Goal: Information Seeking & Learning: Learn about a topic

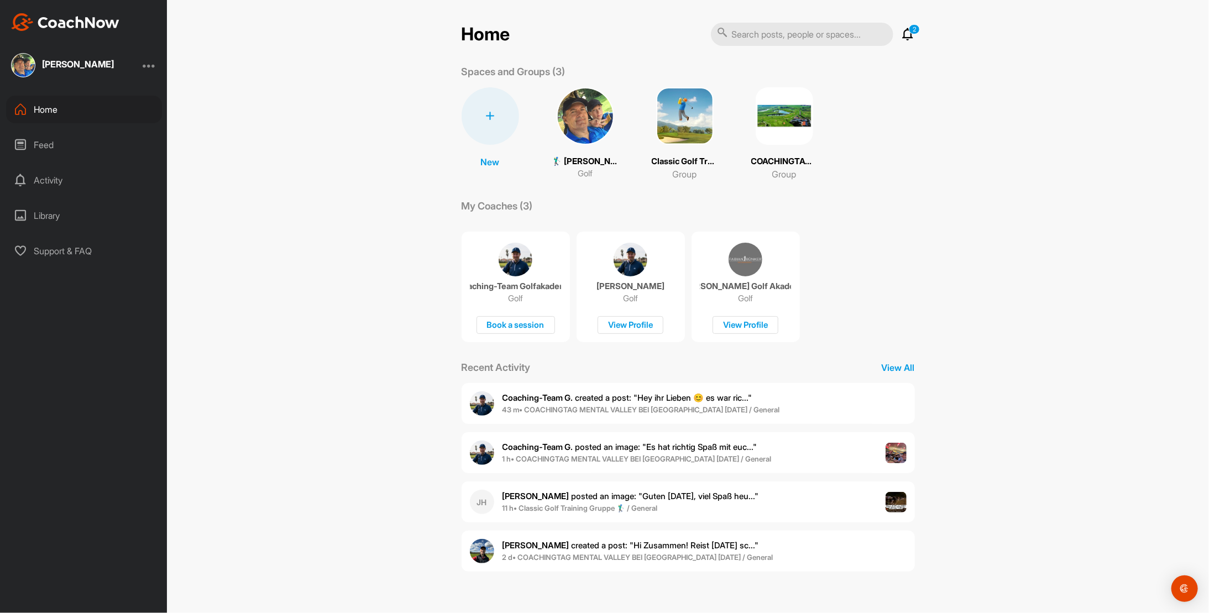
click at [571, 495] on span "[PERSON_NAME] posted an image : " Guten [DATE], viel Spaß heu... "" at bounding box center [631, 496] width 257 height 11
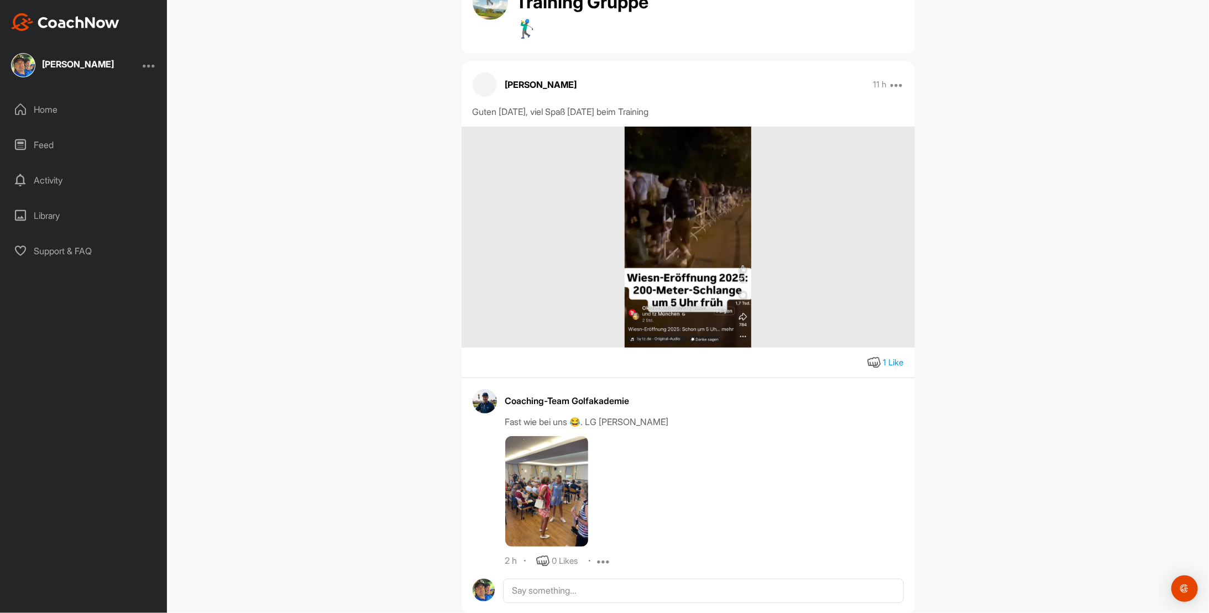
scroll to position [97, 0]
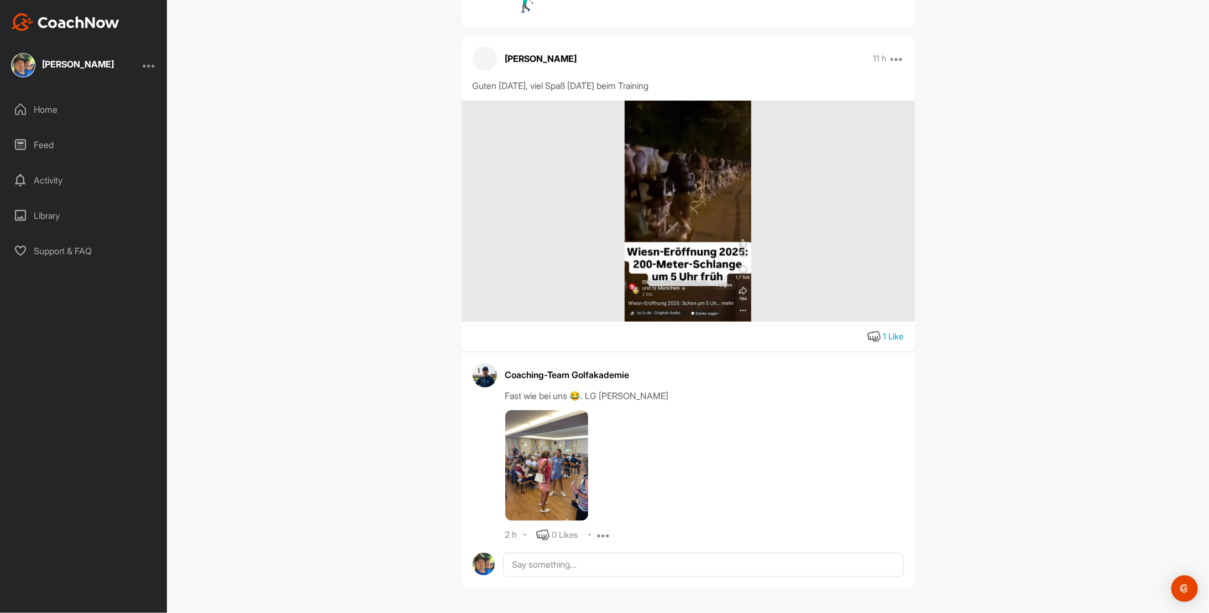
click at [540, 447] on img at bounding box center [546, 465] width 83 height 111
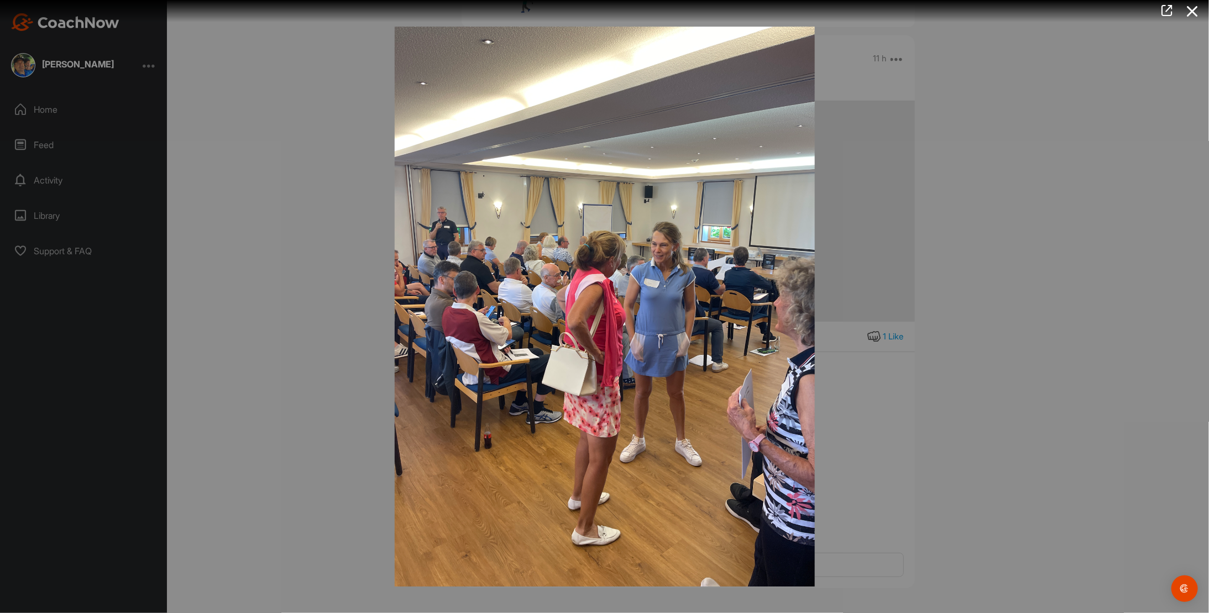
click at [1102, 246] on div at bounding box center [604, 306] width 1209 height 613
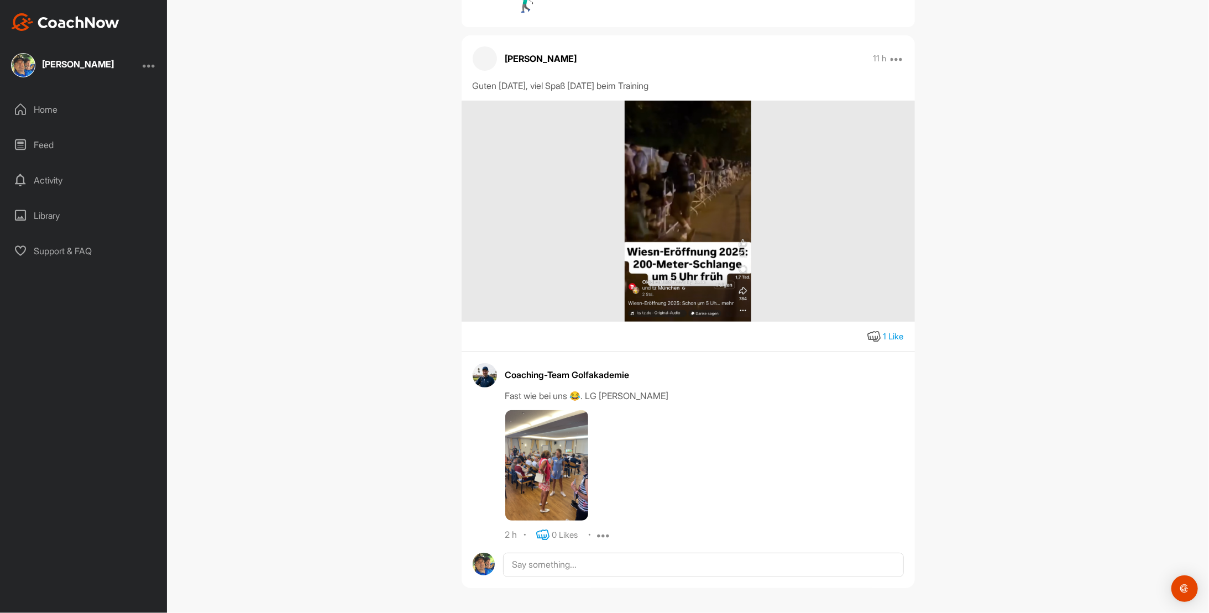
click at [543, 533] on icon at bounding box center [542, 535] width 13 height 13
click at [691, 230] on img at bounding box center [688, 211] width 127 height 221
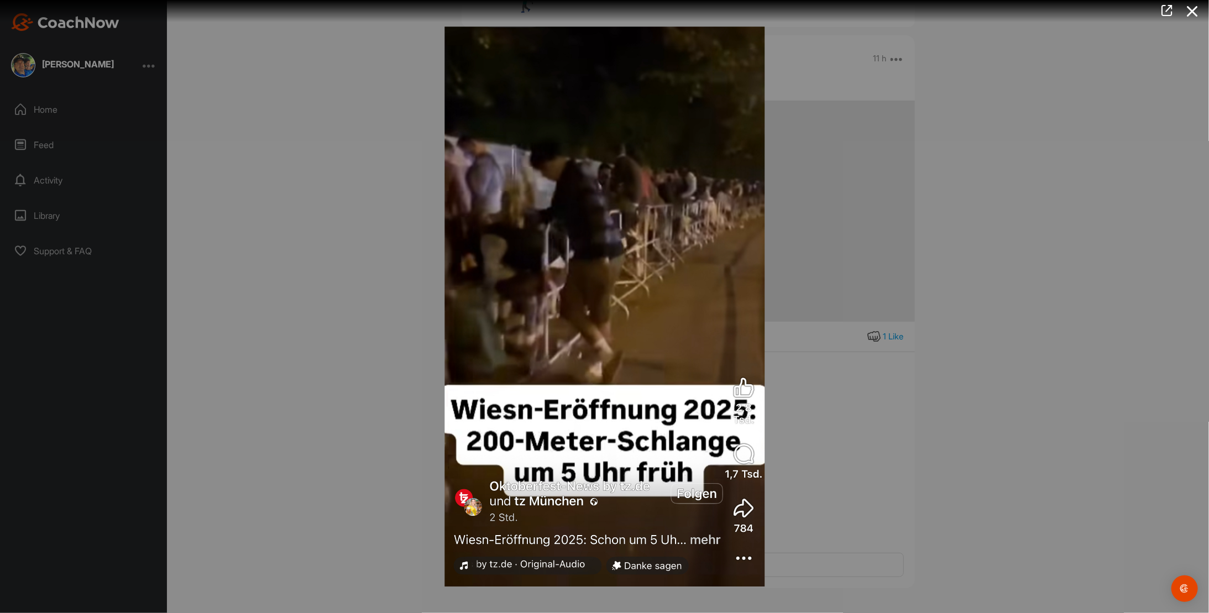
click at [1034, 223] on div at bounding box center [604, 306] width 1209 height 613
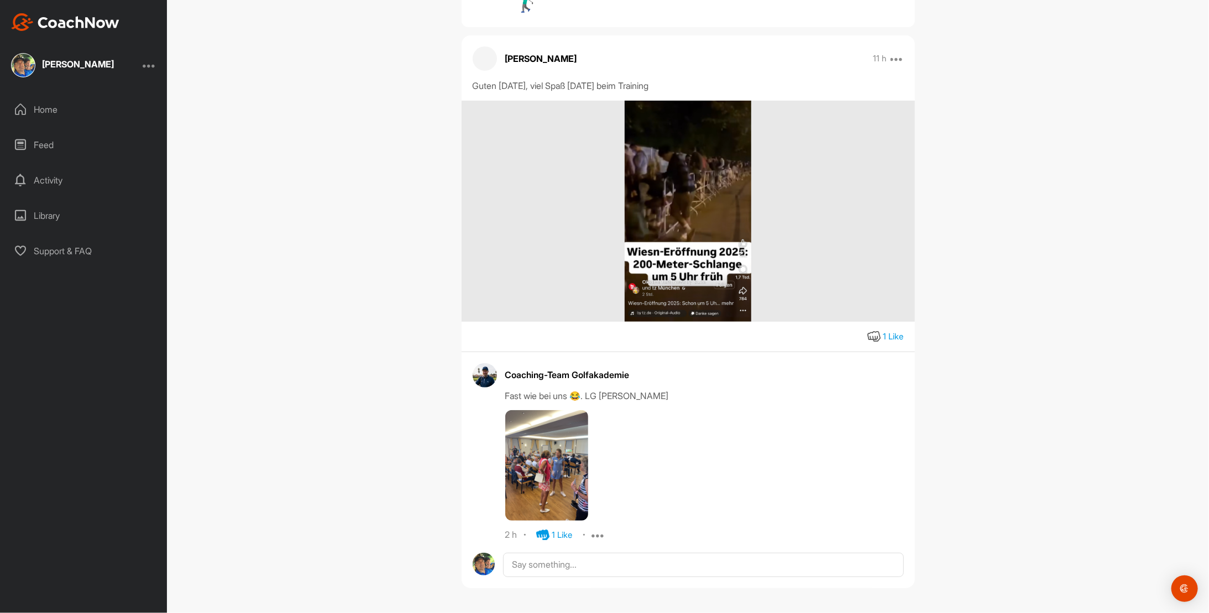
click at [48, 102] on div "Home" at bounding box center [84, 110] width 156 height 28
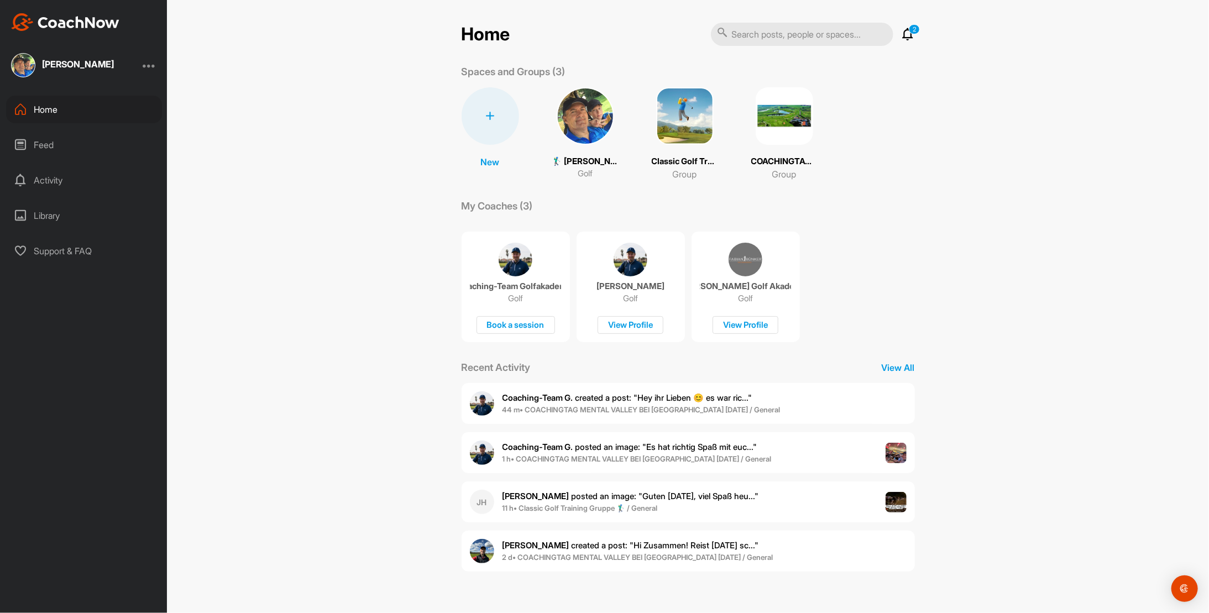
click at [545, 458] on b "1 h • COACHINGTAG MENTAL VALLEY BEI [GEOGRAPHIC_DATA] [DATE] / General" at bounding box center [637, 459] width 269 height 9
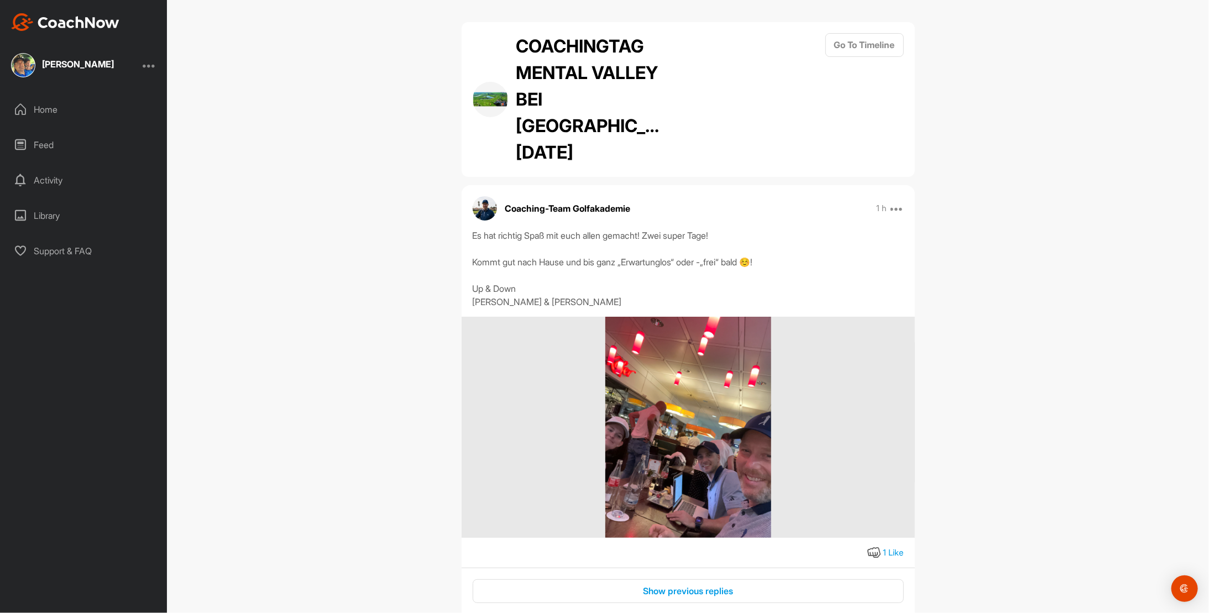
click at [705, 419] on img at bounding box center [689, 427] width 166 height 221
click at [39, 113] on div "Home" at bounding box center [84, 110] width 156 height 28
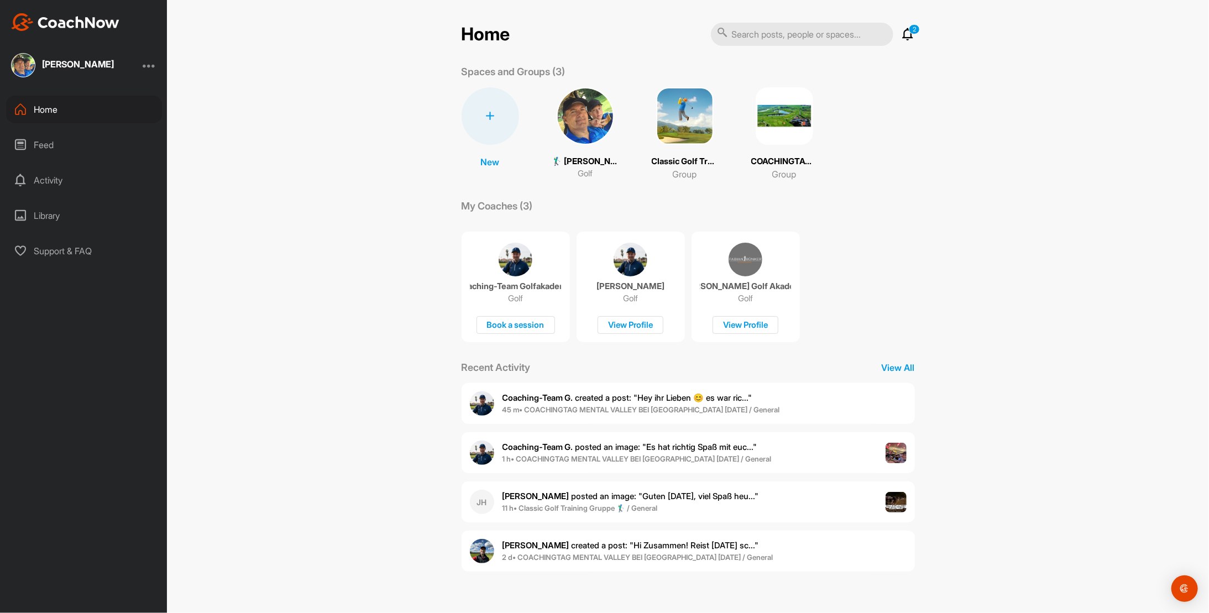
click at [541, 401] on b "Coaching-Team G." at bounding box center [538, 398] width 71 height 11
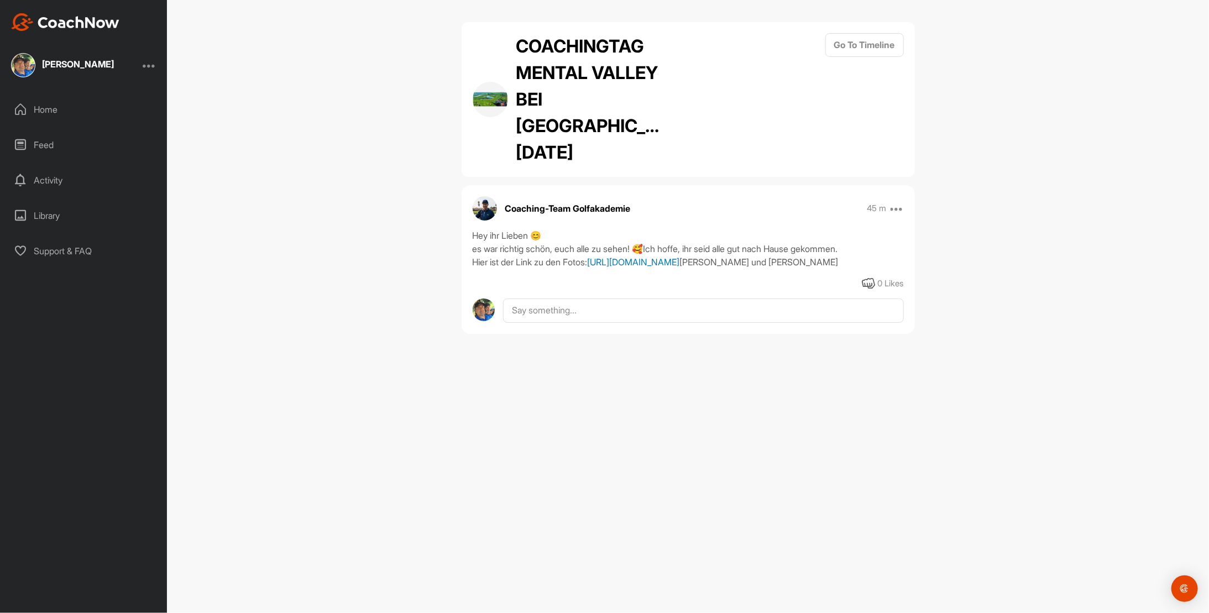
click at [588, 257] on link "[URL][DOMAIN_NAME]" at bounding box center [634, 262] width 92 height 11
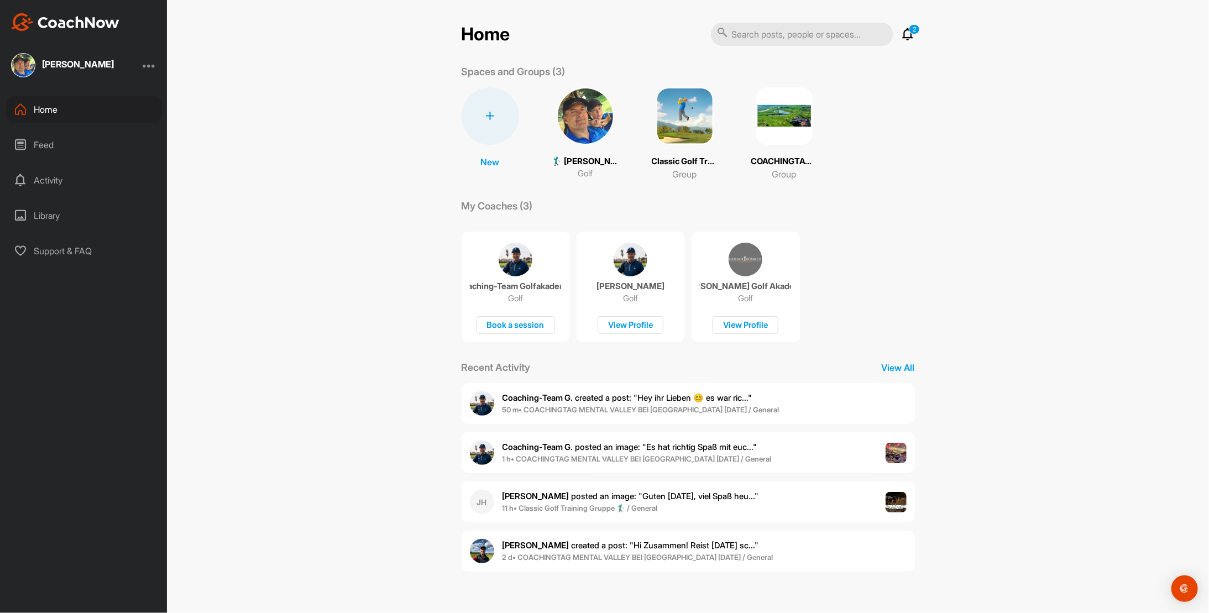
click at [586, 405] on b "50 m • COACHINGTAG MENTAL VALLEY BEI MÜNCHEN 20.09.25 / General" at bounding box center [641, 409] width 277 height 9
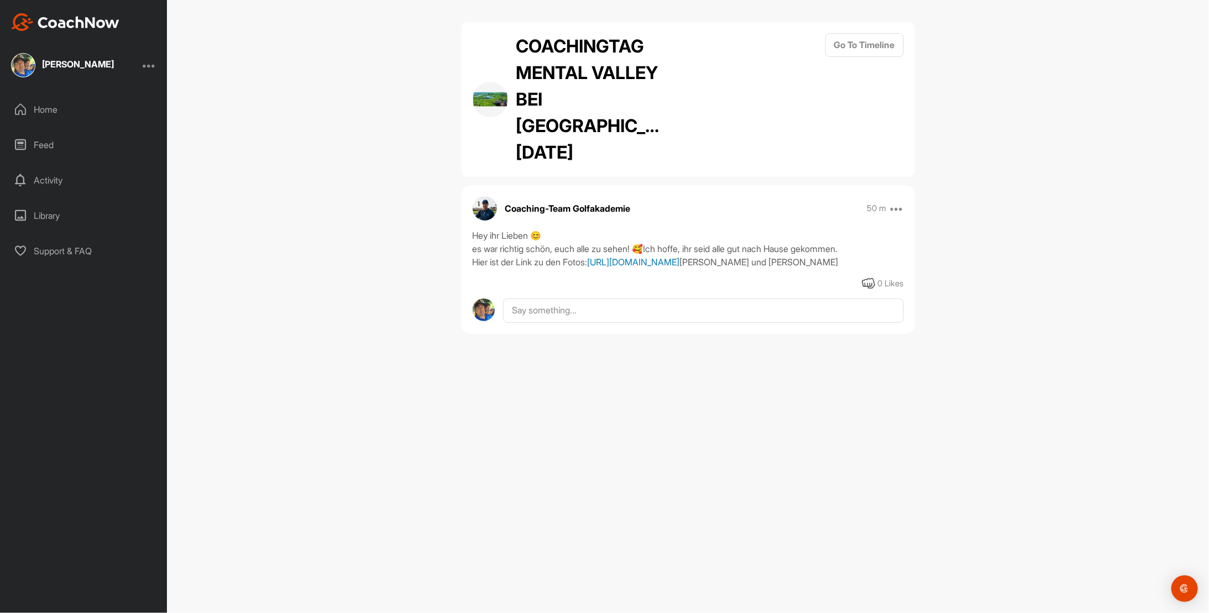
click at [588, 257] on link "[URL][DOMAIN_NAME]" at bounding box center [634, 262] width 92 height 11
